Goal: Communication & Community: Connect with others

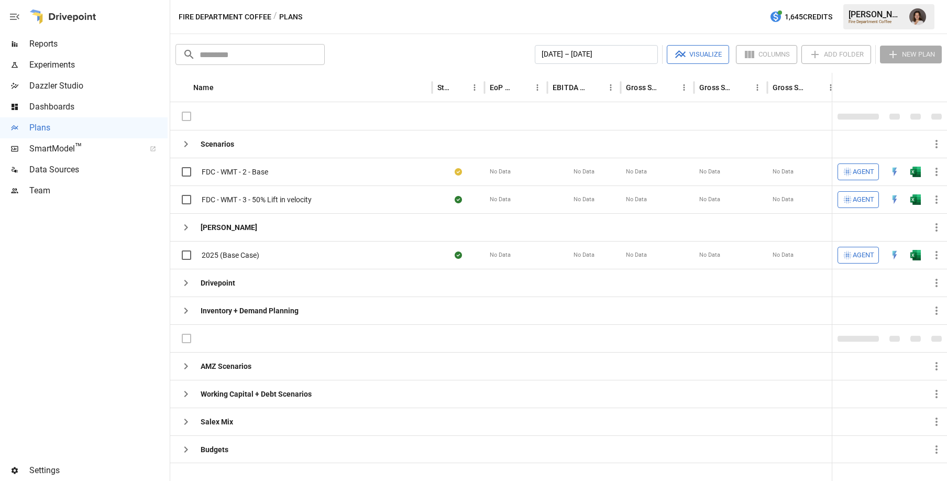
click at [68, 193] on span "Team" at bounding box center [98, 190] width 138 height 13
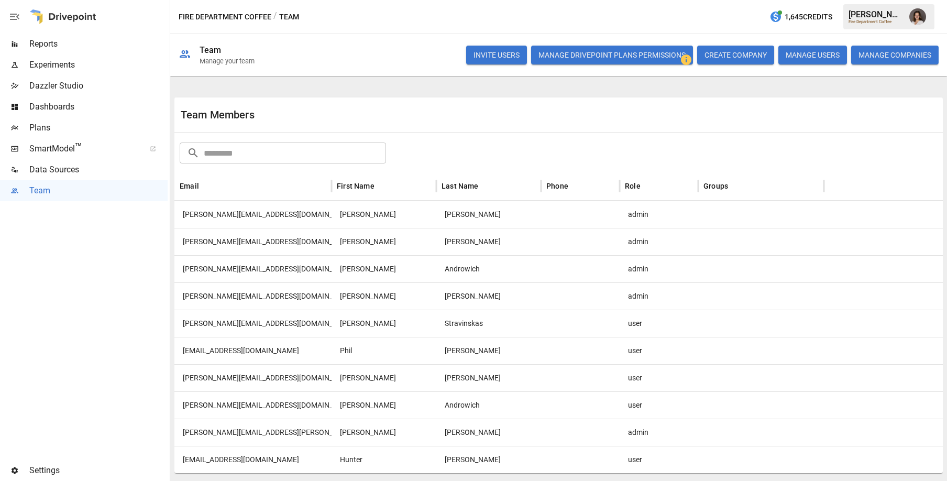
scroll to position [234, 0]
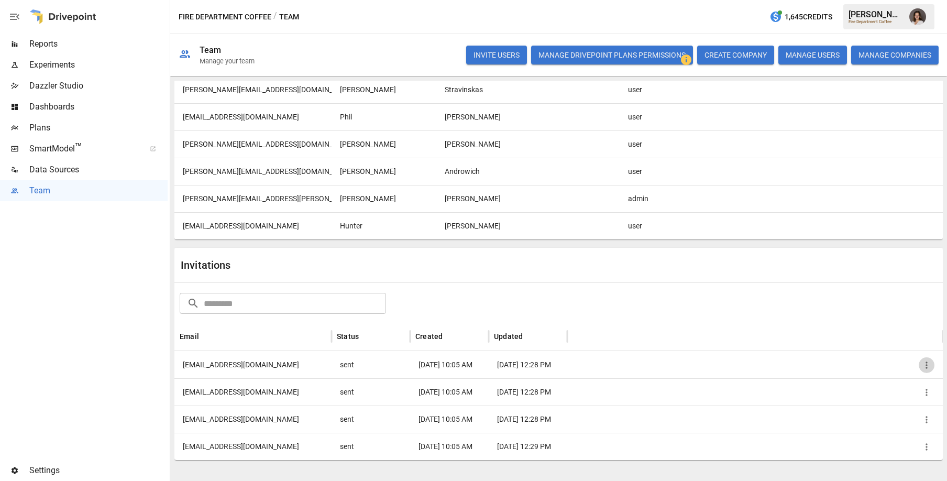
click at [928, 366] on icon "button" at bounding box center [926, 365] width 10 height 10
click at [842, 311] on div at bounding box center [473, 240] width 947 height 481
click at [923, 363] on icon "button" at bounding box center [926, 365] width 10 height 10
click at [728, 298] on div at bounding box center [473, 240] width 947 height 481
click at [927, 365] on icon "button" at bounding box center [926, 365] width 10 height 10
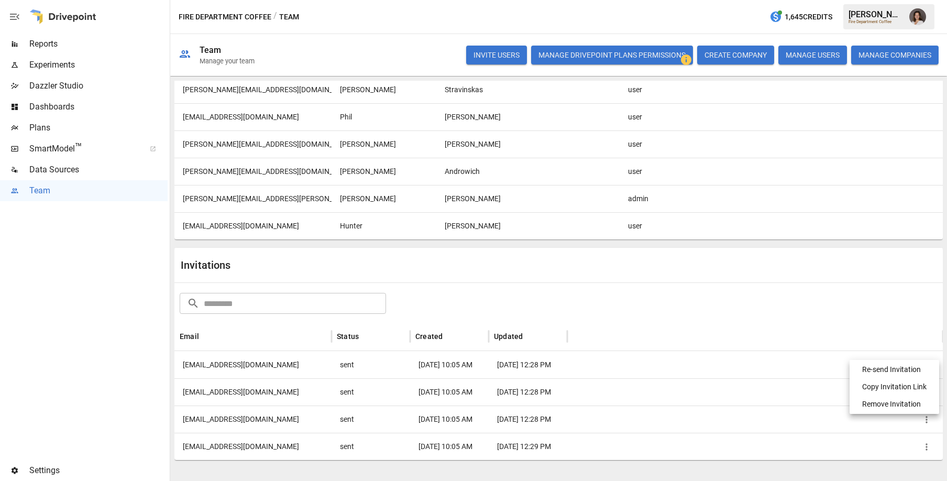
click at [639, 283] on div at bounding box center [473, 240] width 947 height 481
click at [927, 366] on icon "button" at bounding box center [926, 365] width 10 height 10
click at [894, 384] on li "Copy Invitation Link" at bounding box center [894, 386] width 81 height 17
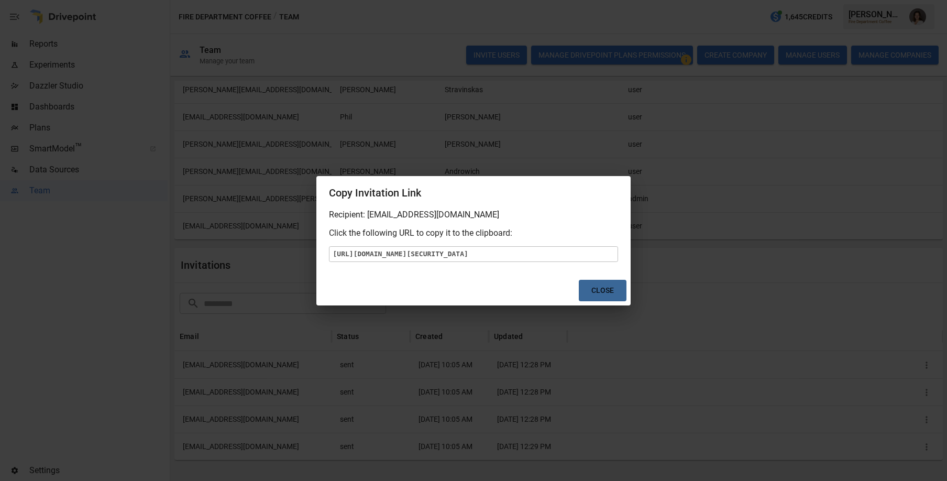
click at [603, 301] on button "Close" at bounding box center [603, 290] width 48 height 21
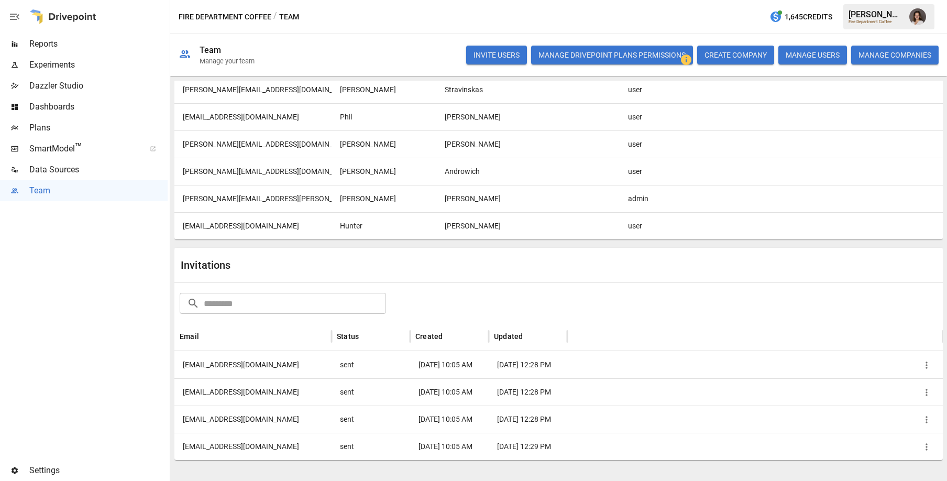
click at [612, 368] on div at bounding box center [754, 364] width 375 height 27
click at [924, 363] on icon "button" at bounding box center [926, 365] width 10 height 10
click at [624, 316] on div at bounding box center [473, 240] width 947 height 481
click at [924, 364] on icon "button" at bounding box center [926, 365] width 10 height 10
click at [877, 388] on li "Copy Invitation Link" at bounding box center [894, 386] width 81 height 17
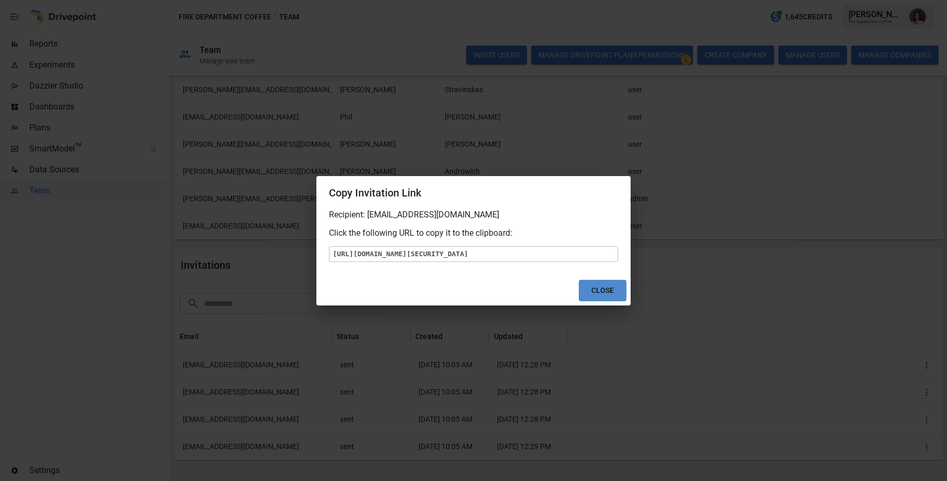
click at [592, 301] on button "Close" at bounding box center [603, 290] width 48 height 21
